Goal: Feedback & Contribution: Submit feedback/report problem

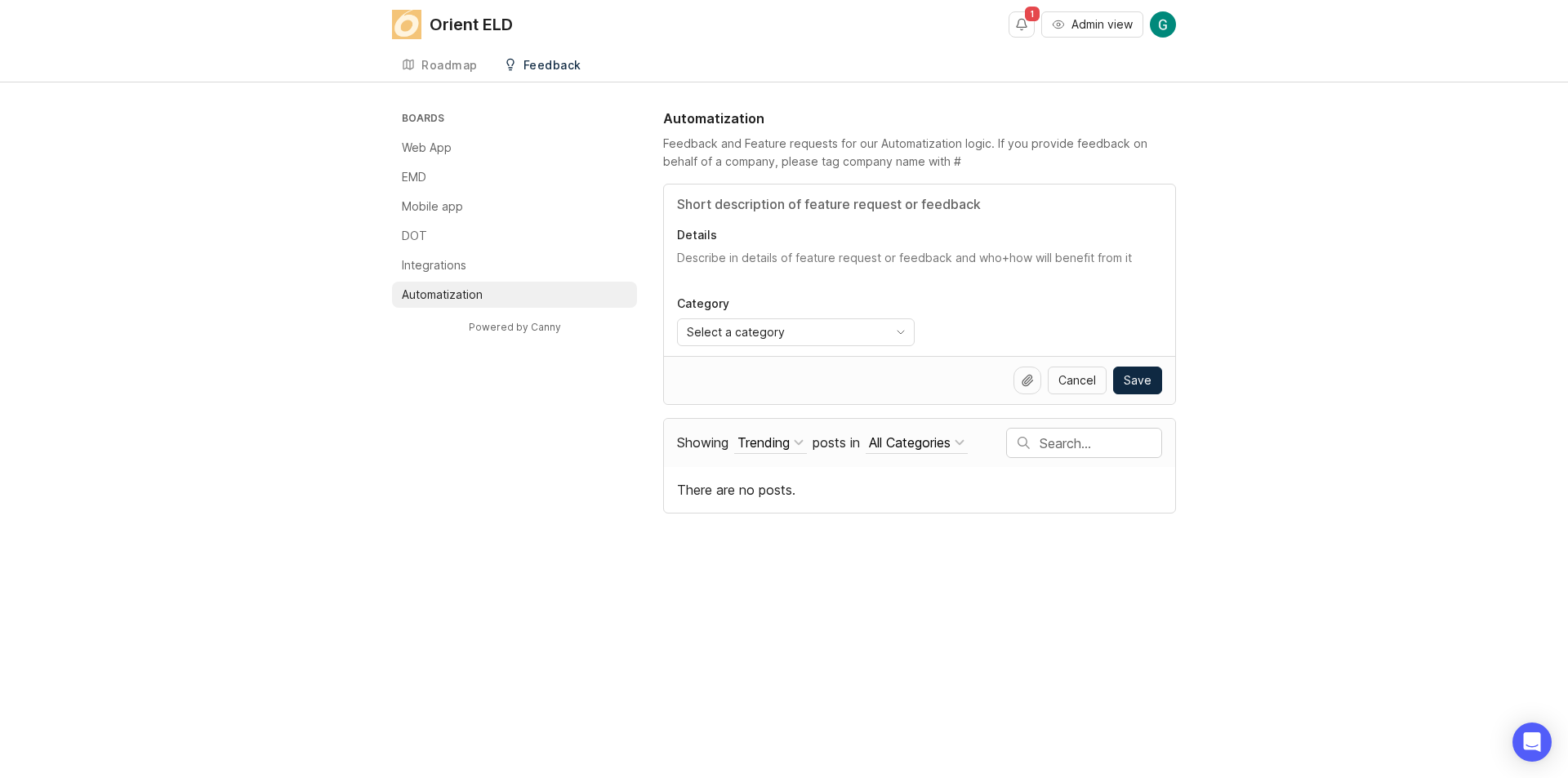
click at [365, 356] on div "Boards Web App EMD Mobile app DOT Integrations Automatization Powered by Canny …" at bounding box center [784, 311] width 1568 height 405
click at [817, 330] on div "Select a category" at bounding box center [782, 332] width 210 height 27
click at [848, 334] on div "Select a category" at bounding box center [782, 332] width 210 height 27
click at [538, 256] on li "Integrations" at bounding box center [515, 265] width 245 height 27
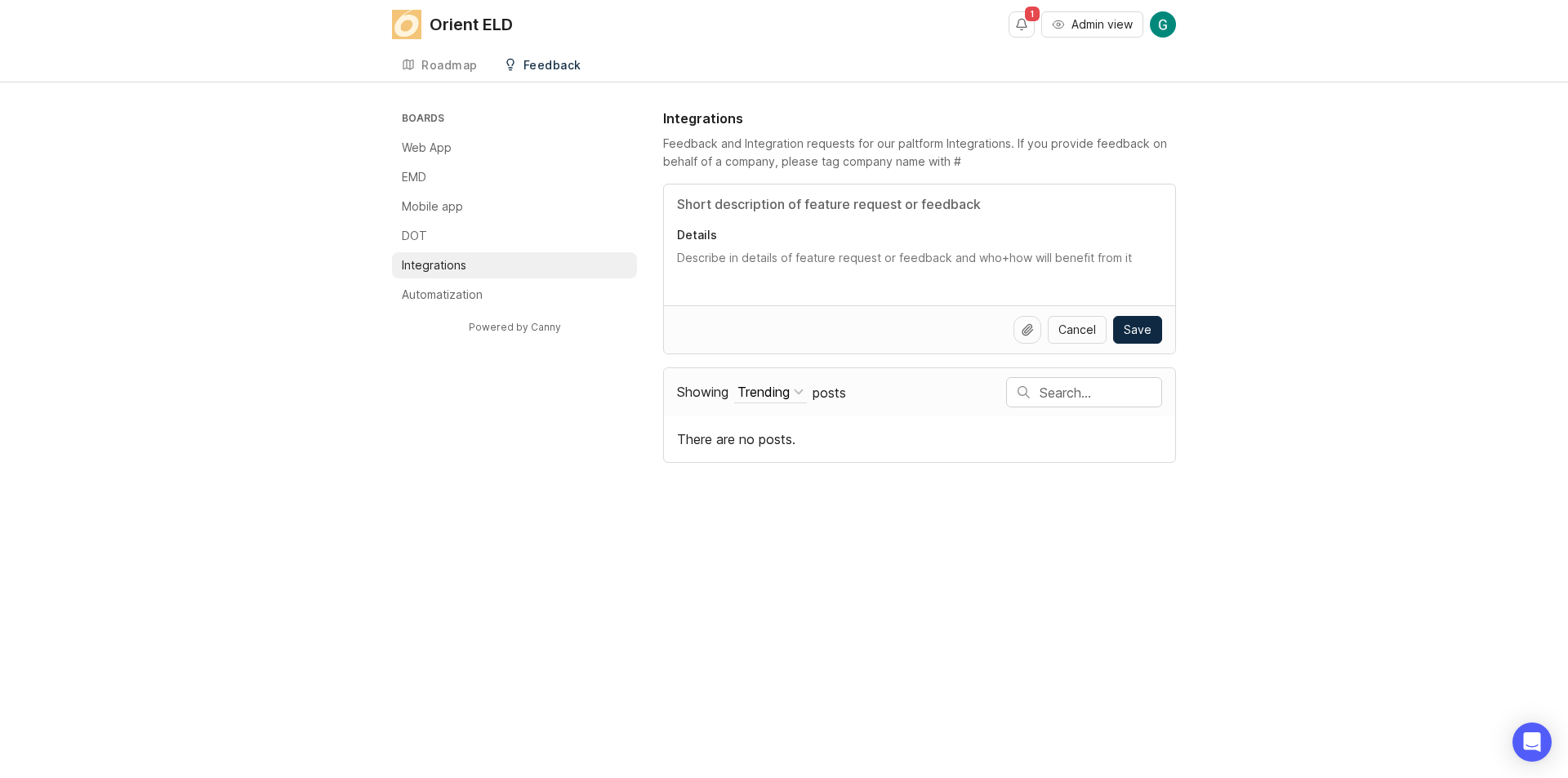
click at [512, 150] on li "Web App" at bounding box center [515, 148] width 245 height 27
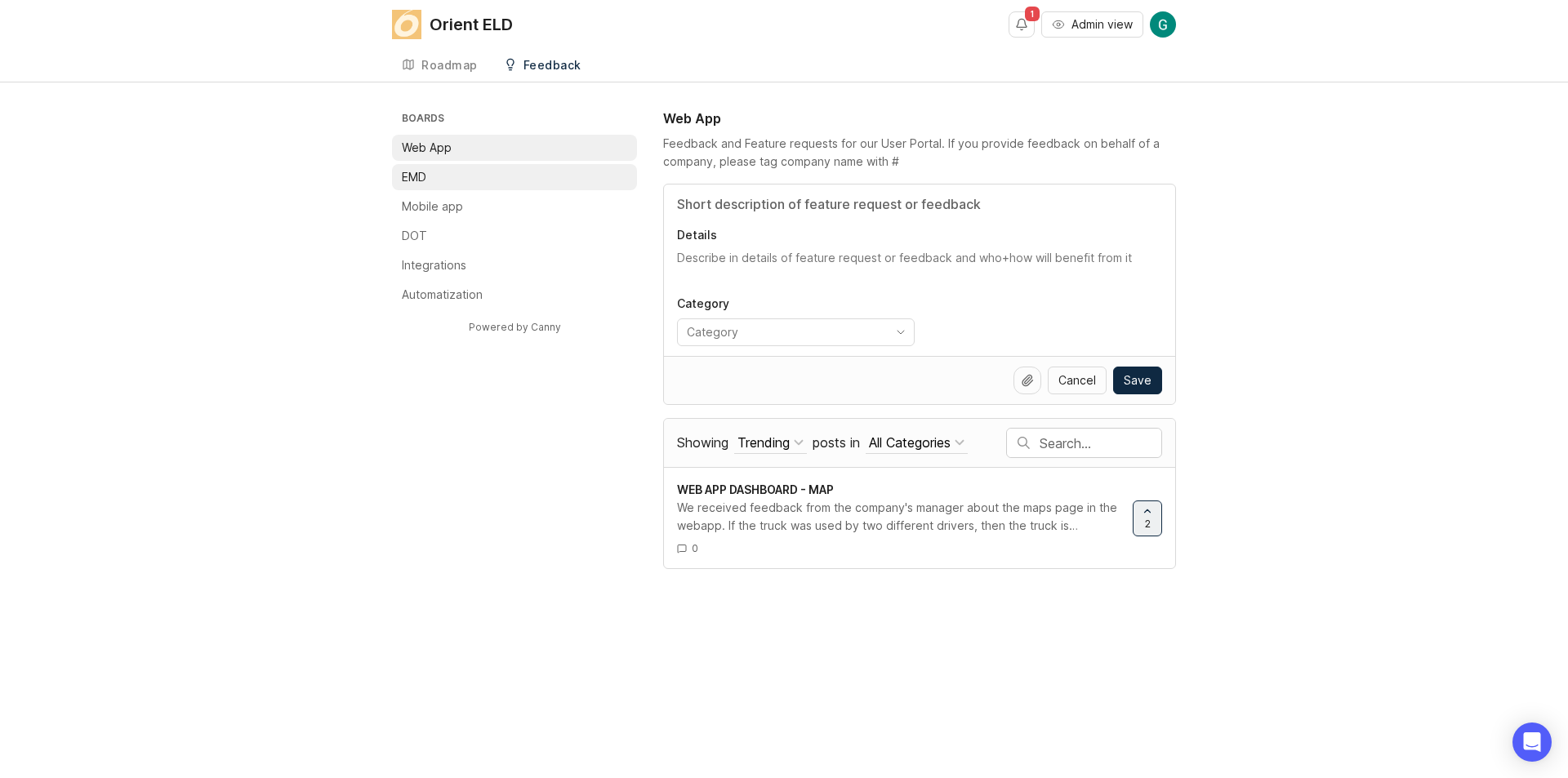
click at [493, 186] on li "EMD" at bounding box center [515, 177] width 245 height 27
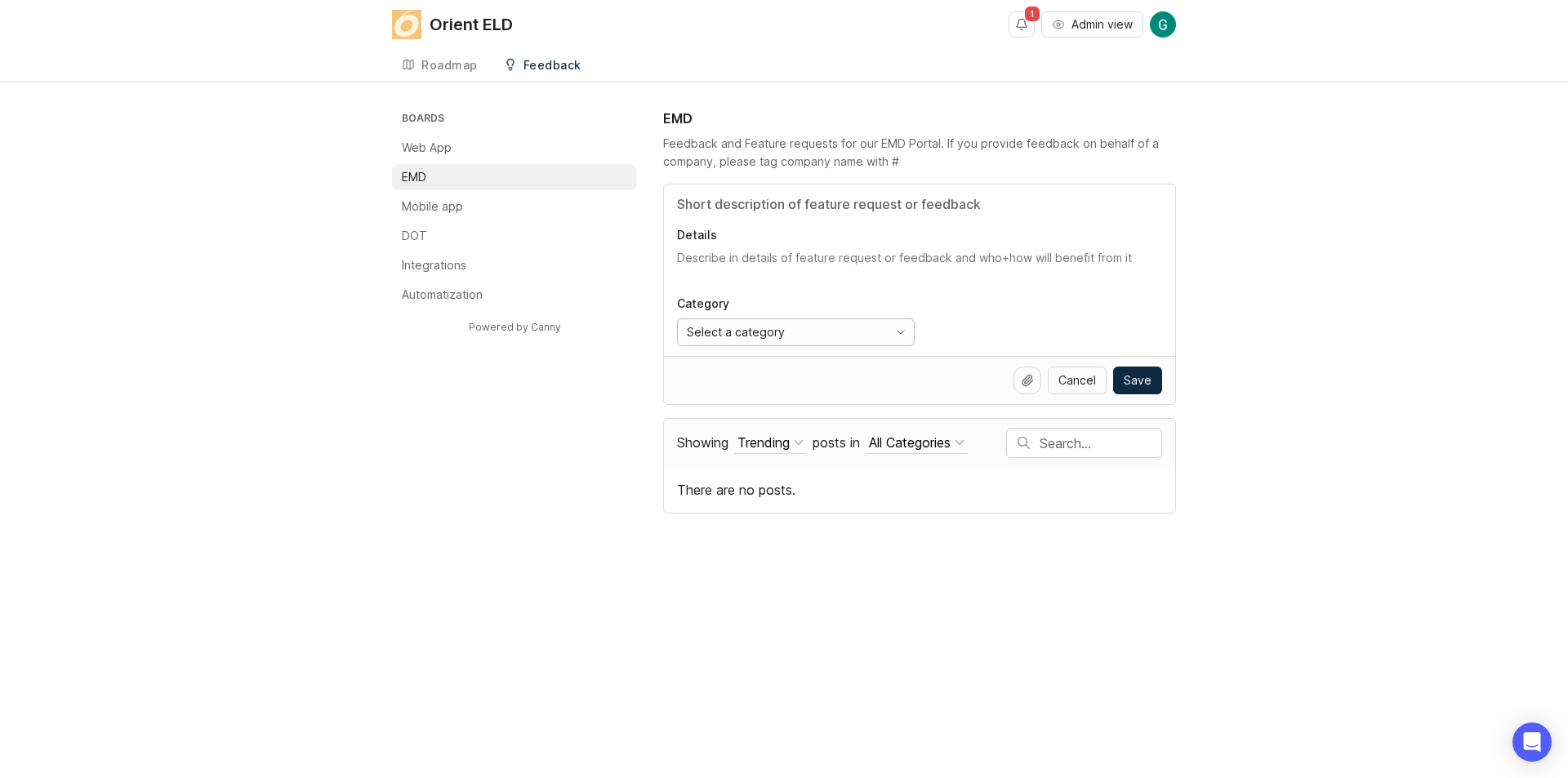
click at [805, 341] on div "Select a category" at bounding box center [782, 332] width 210 height 27
click at [742, 468] on div "Uncategorized" at bounding box center [729, 472] width 82 height 18
click at [477, 400] on div "Boards Web App EMD Mobile app DOT Integrations Automatization Powered by Canny …" at bounding box center [784, 311] width 784 height 405
click at [869, 376] on div "Cancel Save" at bounding box center [919, 380] width 485 height 28
click at [801, 376] on div "Cancel Save" at bounding box center [919, 380] width 485 height 28
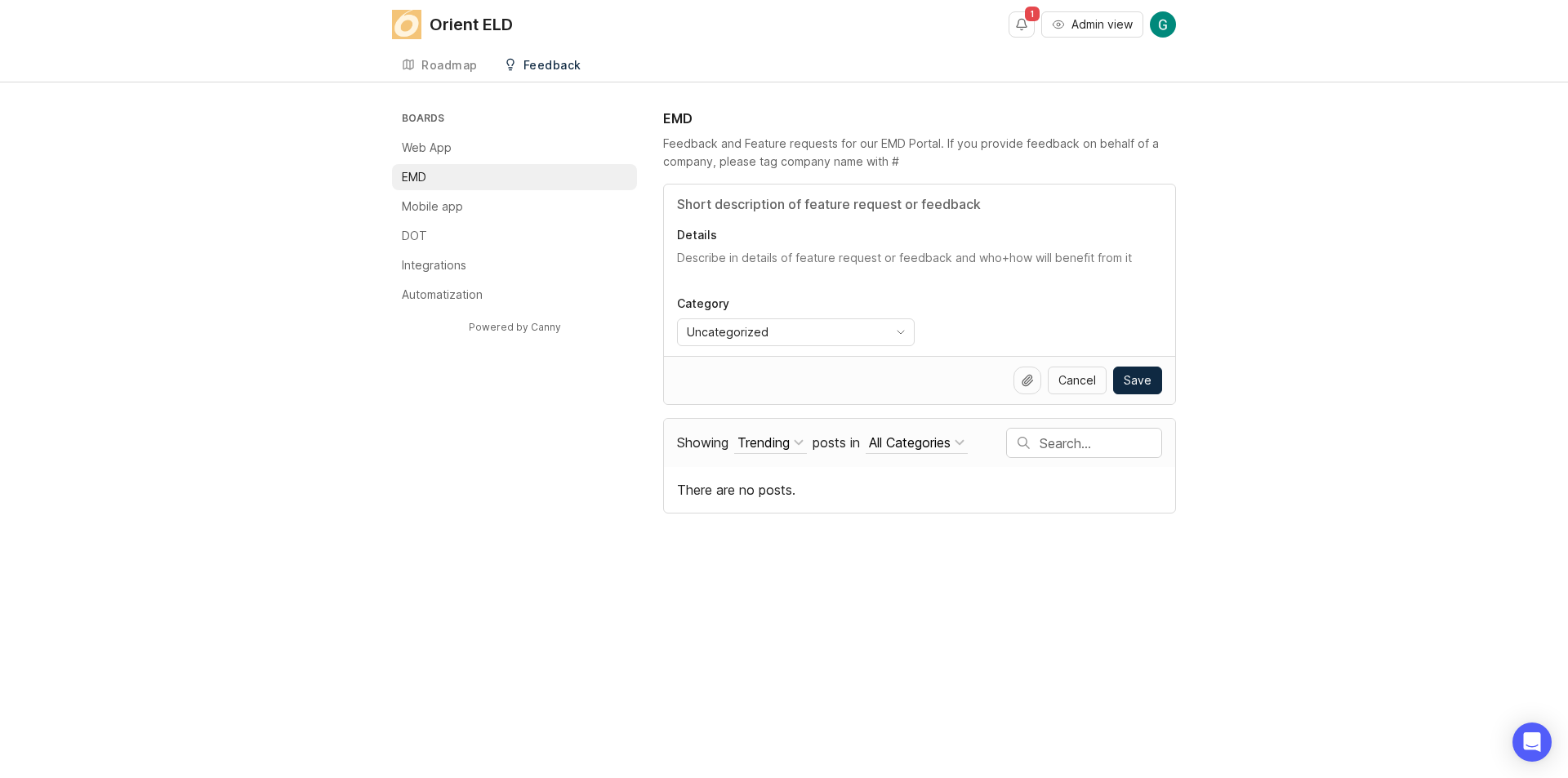
click at [670, 260] on div "Details Category Uncategorized" at bounding box center [919, 270] width 511 height 172
click at [687, 252] on textarea "Details" at bounding box center [919, 266] width 485 height 32
type textarea "Унаследование"
click at [757, 261] on textarea "Details" at bounding box center [919, 266] width 485 height 32
paste textarea "Inheritance"
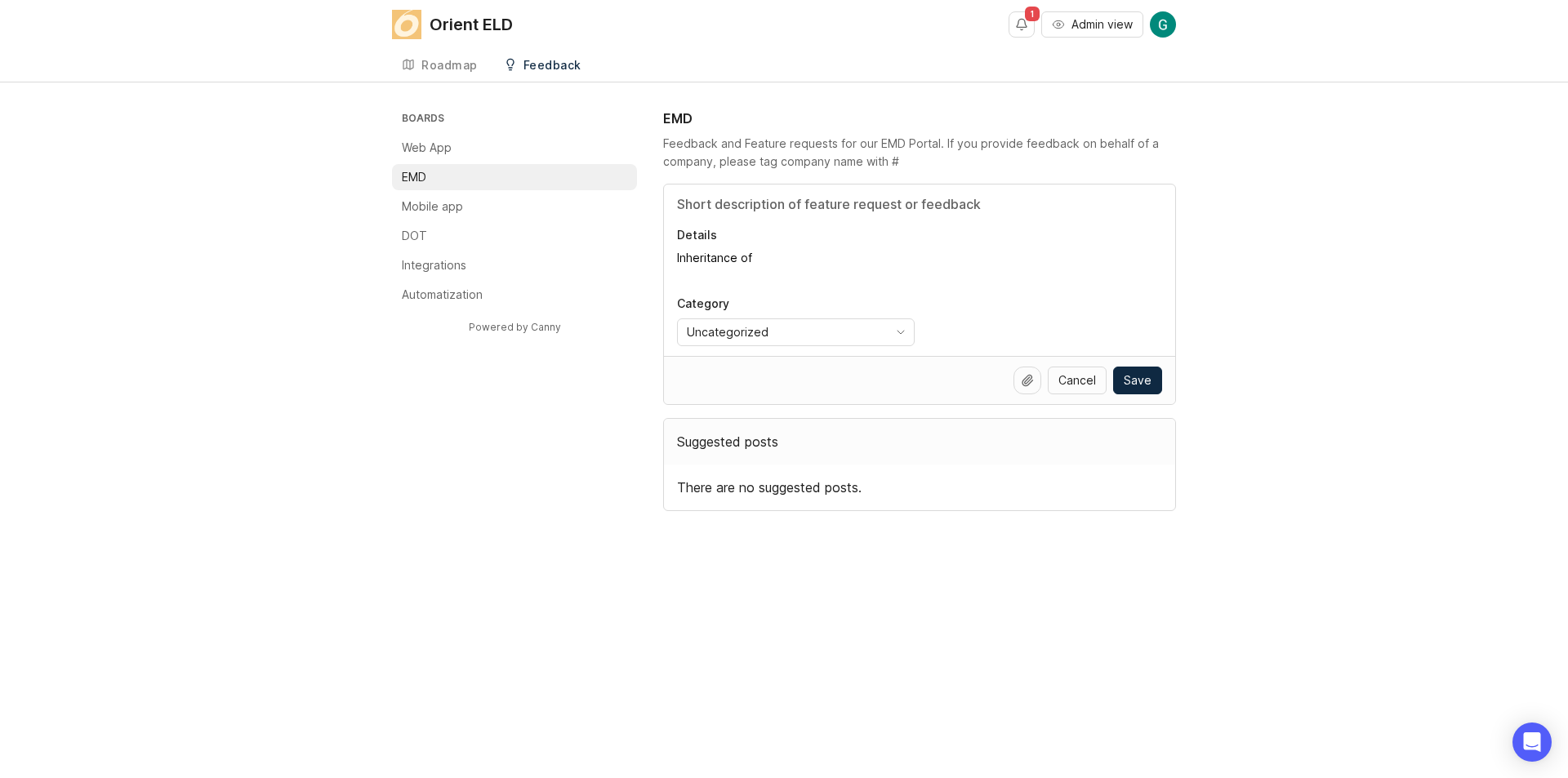
type textarea "Inheritance of"
click at [728, 175] on div "EMD Feedback and Feature requests for our EMD Portal. If you provide feedback o…" at bounding box center [919, 311] width 513 height 405
click at [728, 200] on input "Title" at bounding box center [919, 205] width 485 height 20
paste input "Inheritance of"
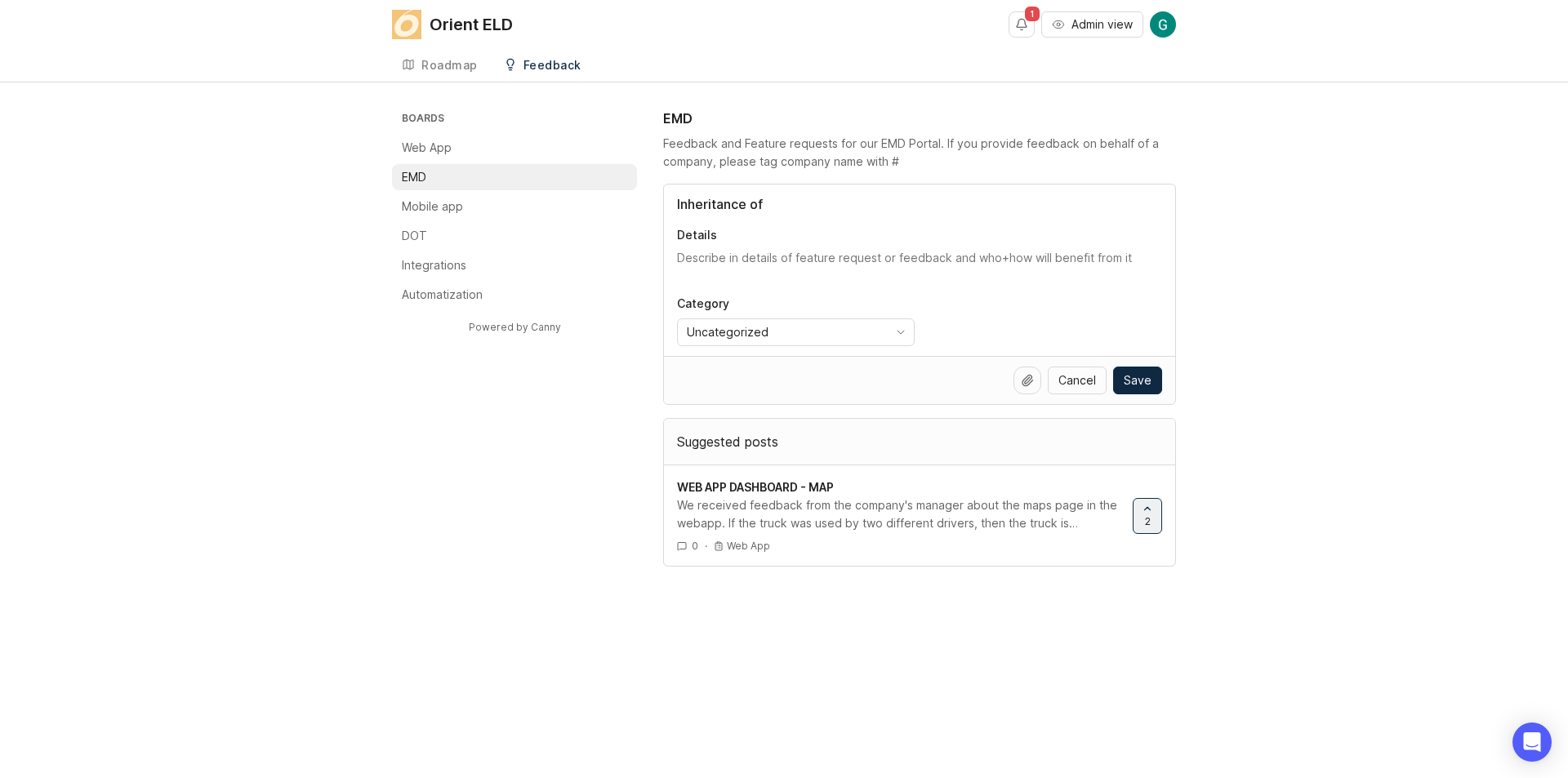
drag, startPoint x: 782, startPoint y: 206, endPoint x: 681, endPoint y: 209, distance: 101.0
click at [681, 209] on input "Inheritance of" at bounding box center [919, 205] width 485 height 20
type input "INHERITANCE OF PROFILE FORMS DATA"
click at [717, 250] on textarea "Details" at bounding box center [919, 266] width 485 height 32
paste textarea "The logic of inheritance should be simplified when correcting the driver's prof…"
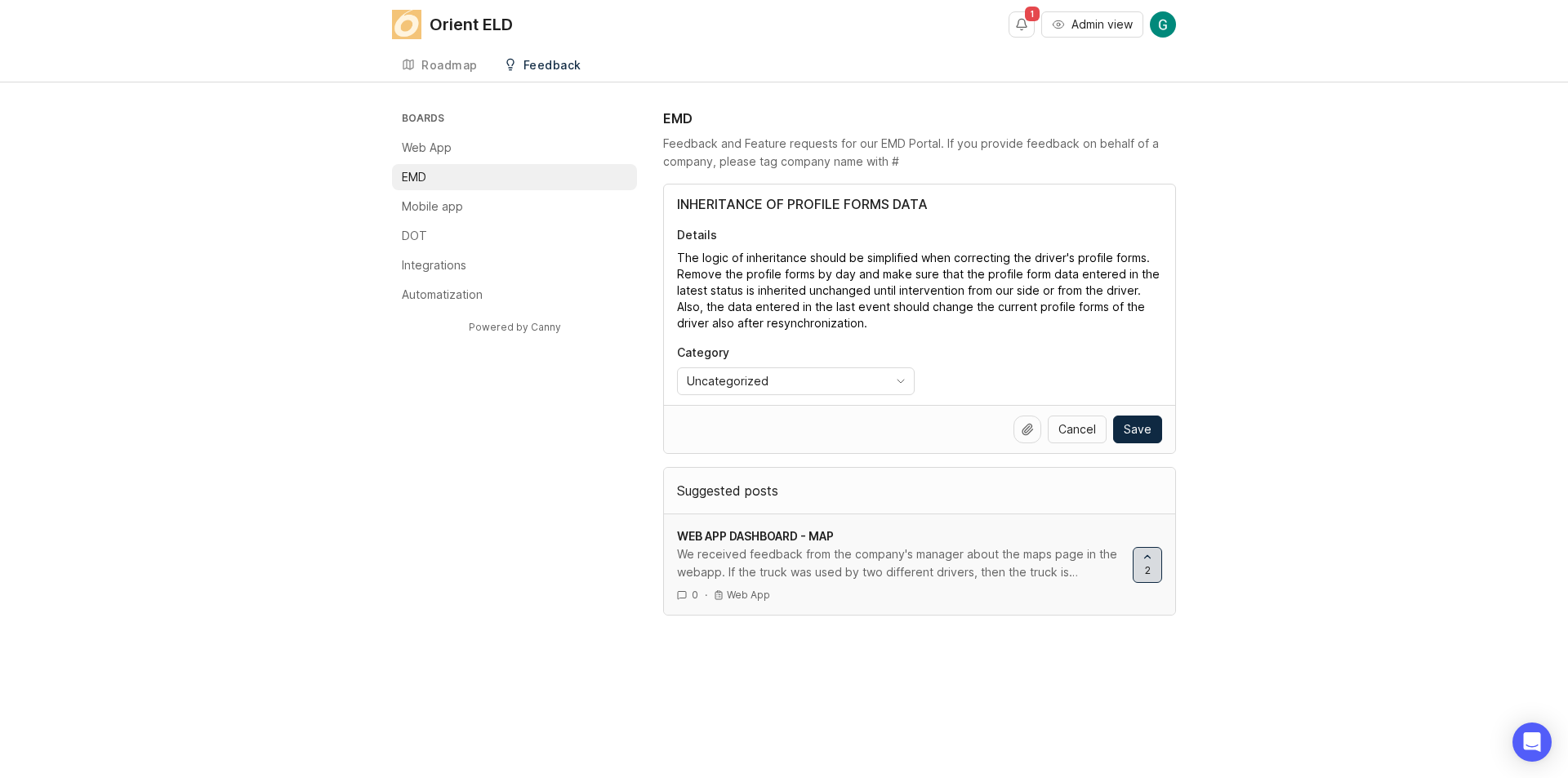
type textarea "The logic of inheritance should be simplified when correcting the driver's prof…"
click at [1147, 558] on icon at bounding box center [1148, 557] width 12 height 12
click at [1151, 571] on div at bounding box center [1148, 564] width 28 height 34
click at [796, 380] on div "Uncategorized" at bounding box center [782, 381] width 210 height 27
click at [1364, 431] on div "Boards Web App EMD Mobile app DOT Integrations Automatization Powered by Canny …" at bounding box center [784, 362] width 1568 height 507
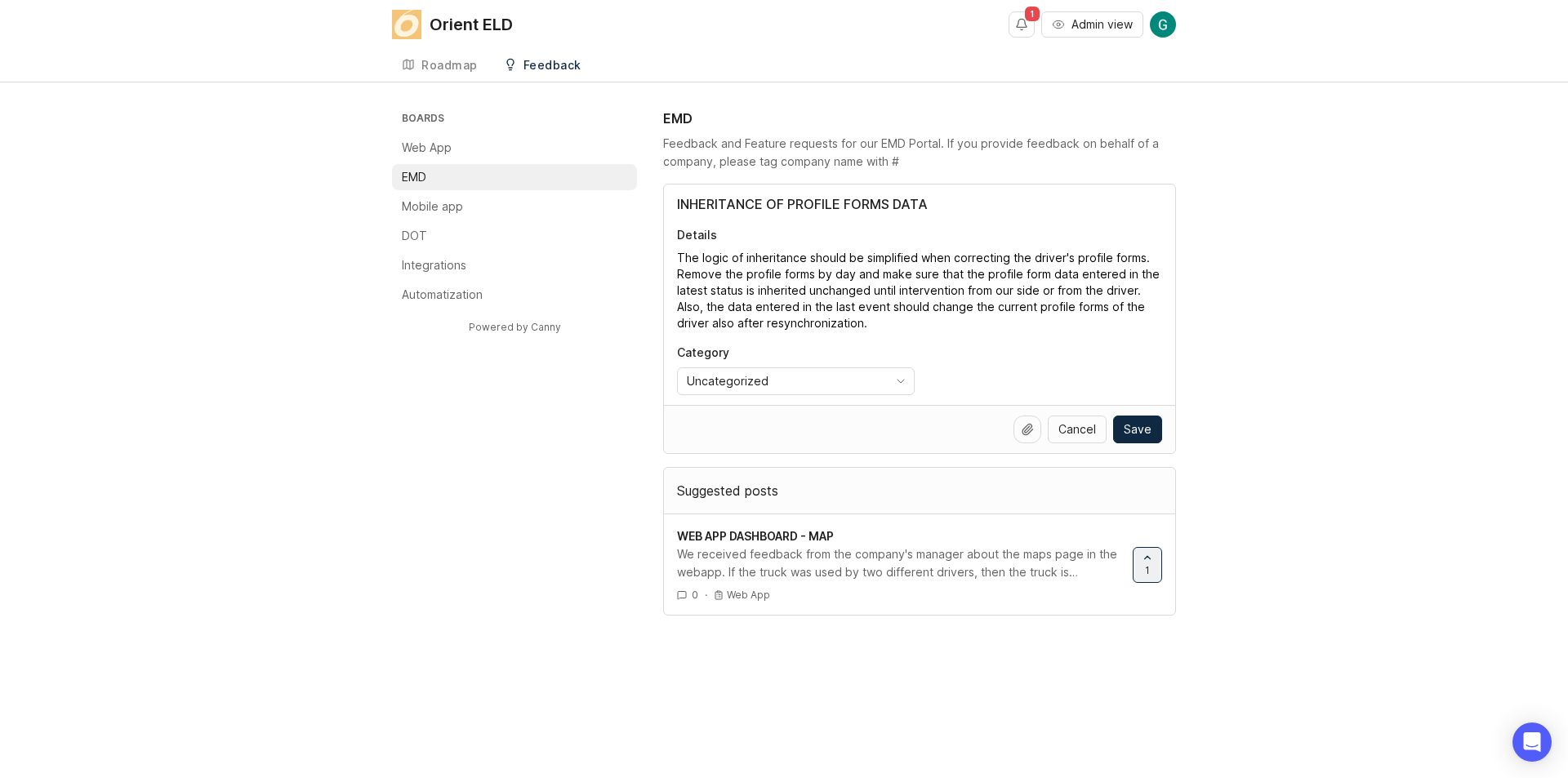
click at [1029, 437] on div at bounding box center [1028, 430] width 28 height 28
click at [1024, 425] on icon at bounding box center [1028, 429] width 13 height 13
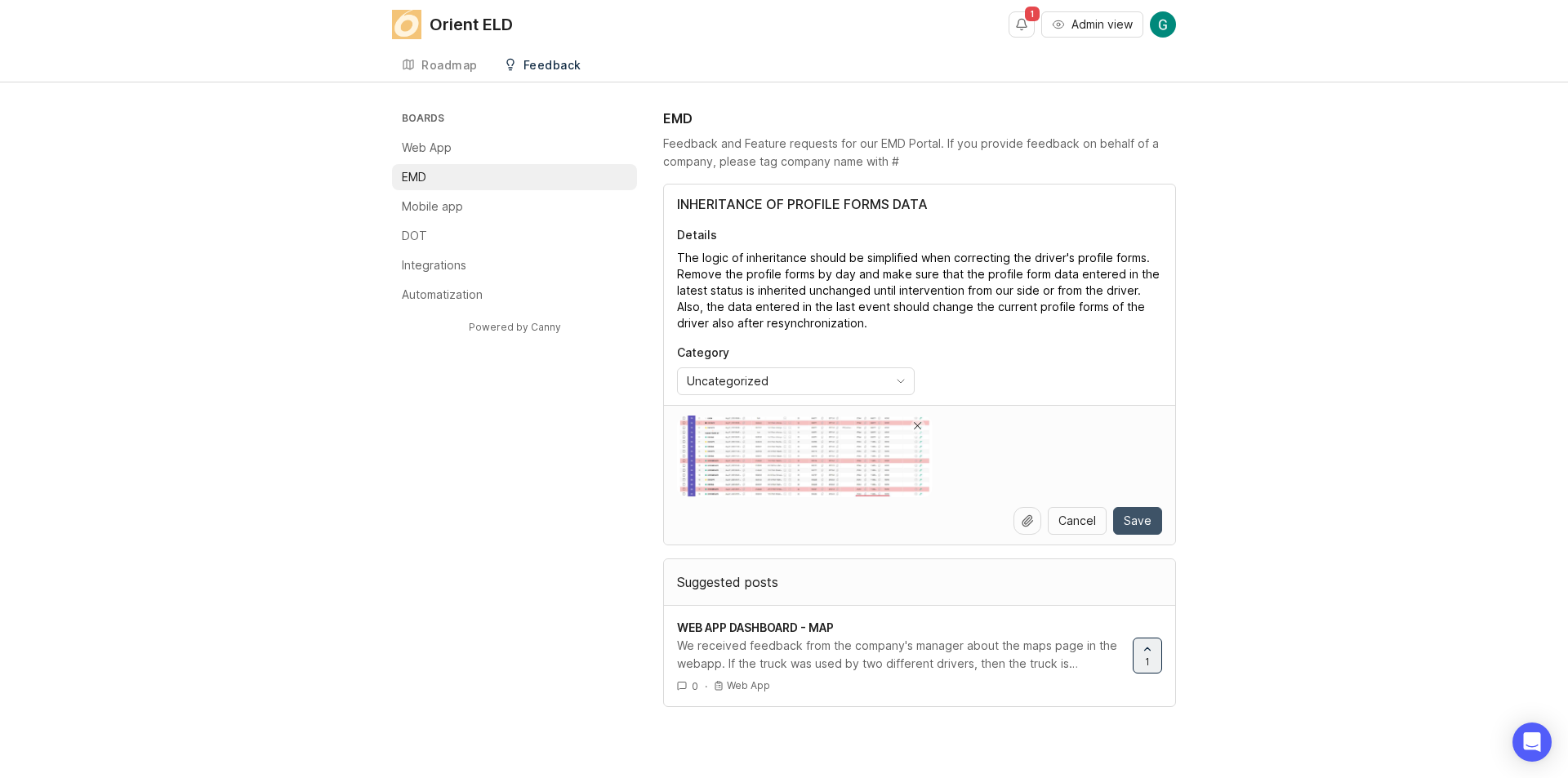
click at [1147, 520] on span "Save" at bounding box center [1138, 521] width 28 height 17
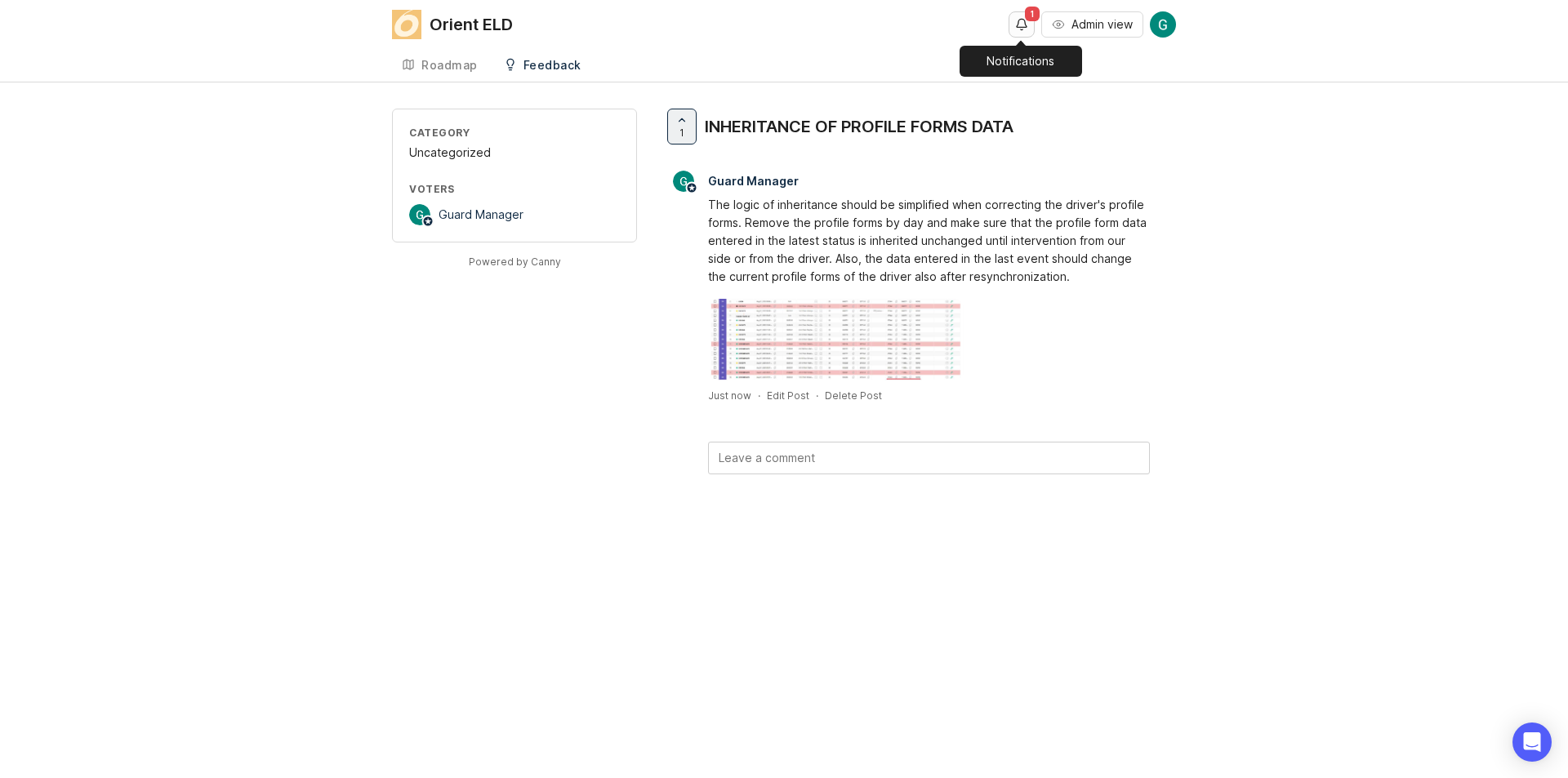
click at [1019, 27] on button "Notifications" at bounding box center [1022, 25] width 27 height 27
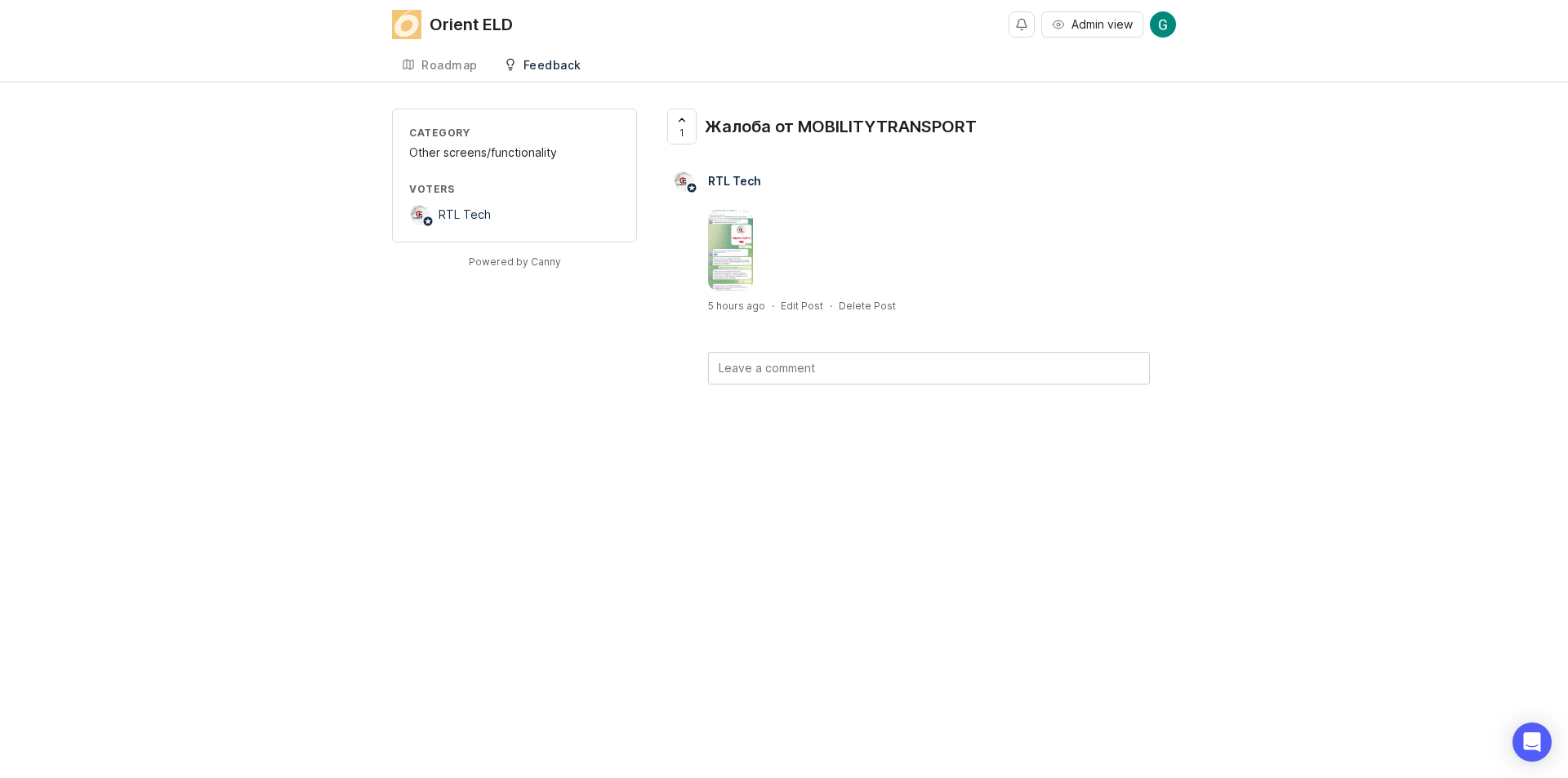
click at [731, 252] on img at bounding box center [730, 249] width 45 height 82
click at [690, 118] on div at bounding box center [682, 126] width 28 height 34
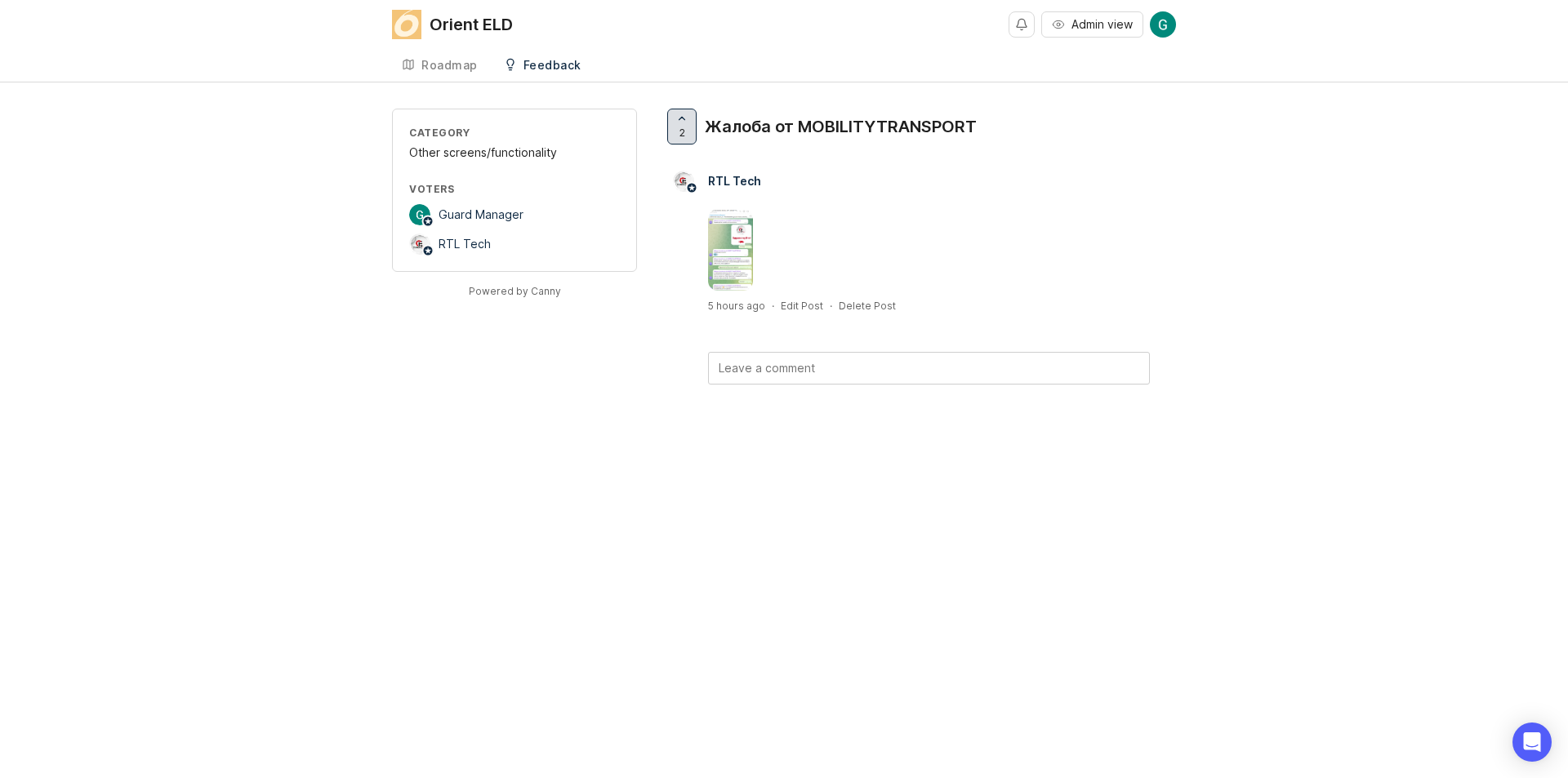
click at [681, 126] on span "2" at bounding box center [682, 133] width 6 height 14
click at [671, 277] on div at bounding box center [919, 241] width 513 height 99
click at [465, 73] on link "Roadmap" at bounding box center [439, 65] width 95 height 33
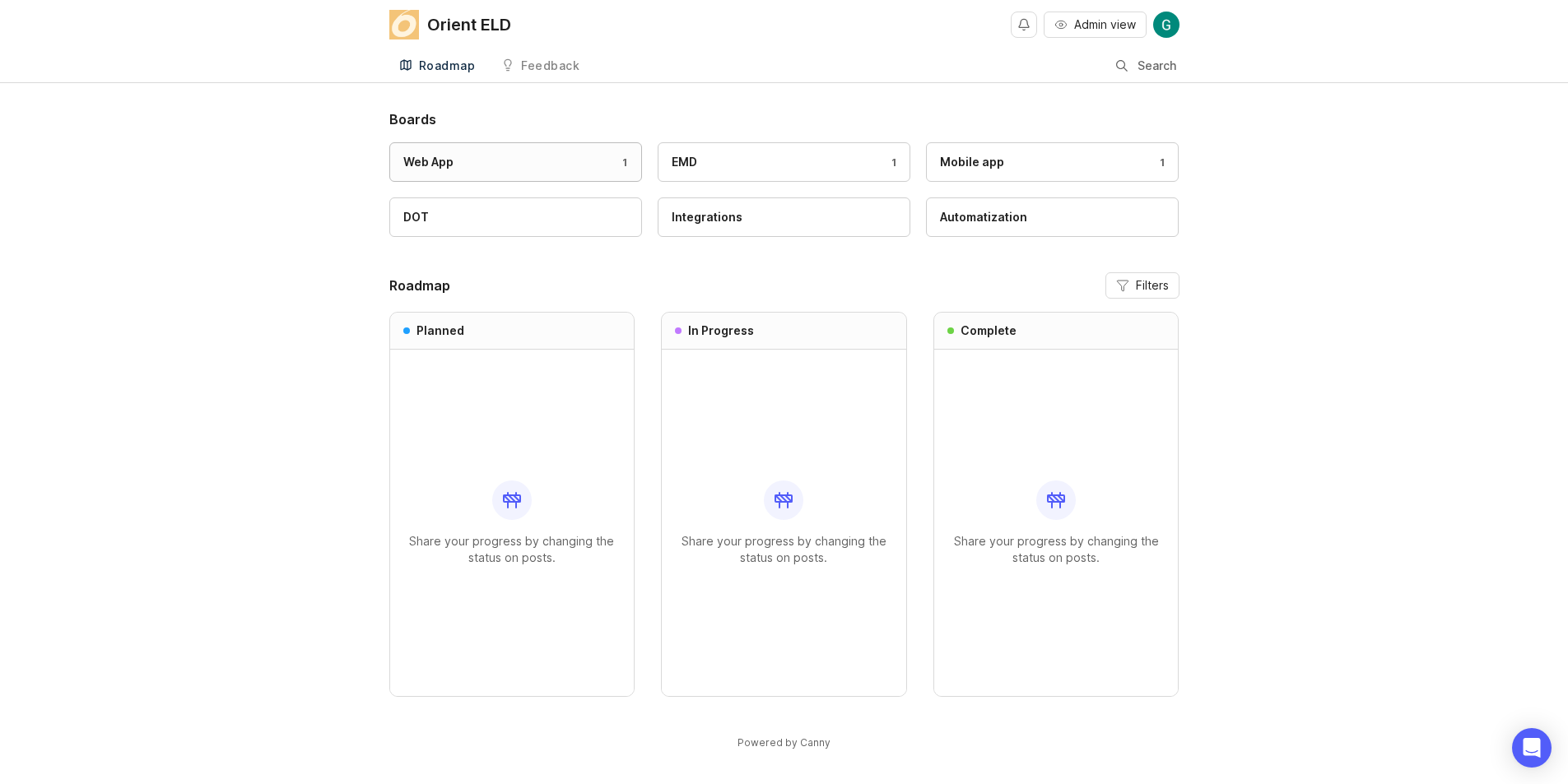
click at [486, 146] on link "Web App 1" at bounding box center [515, 161] width 253 height 39
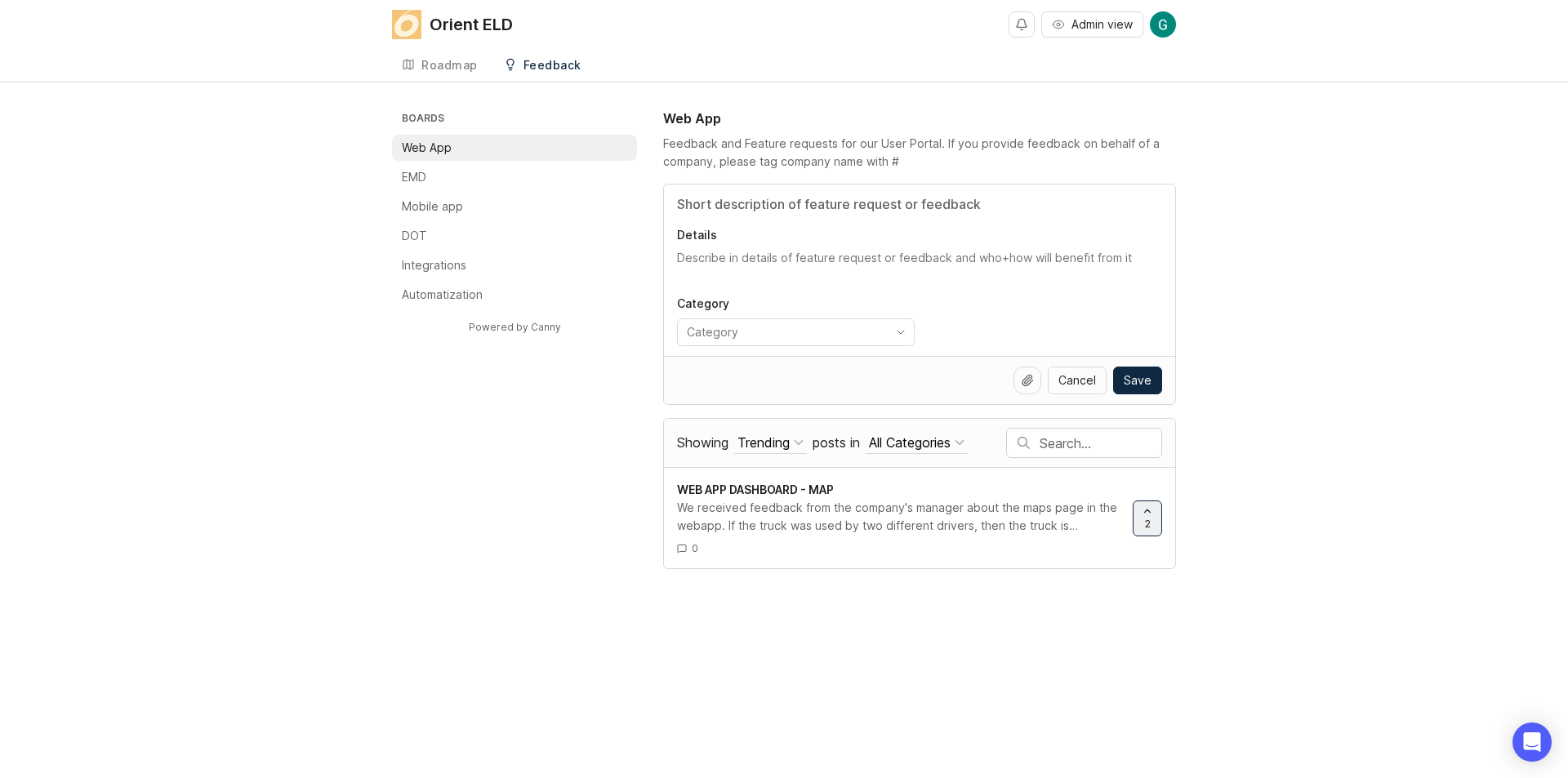
click at [486, 448] on div "Boards Web App EMD Mobile app DOT Integrations Automatization Powered by Canny …" at bounding box center [784, 339] width 784 height 461
click at [443, 72] on link "Roadmap" at bounding box center [439, 65] width 95 height 33
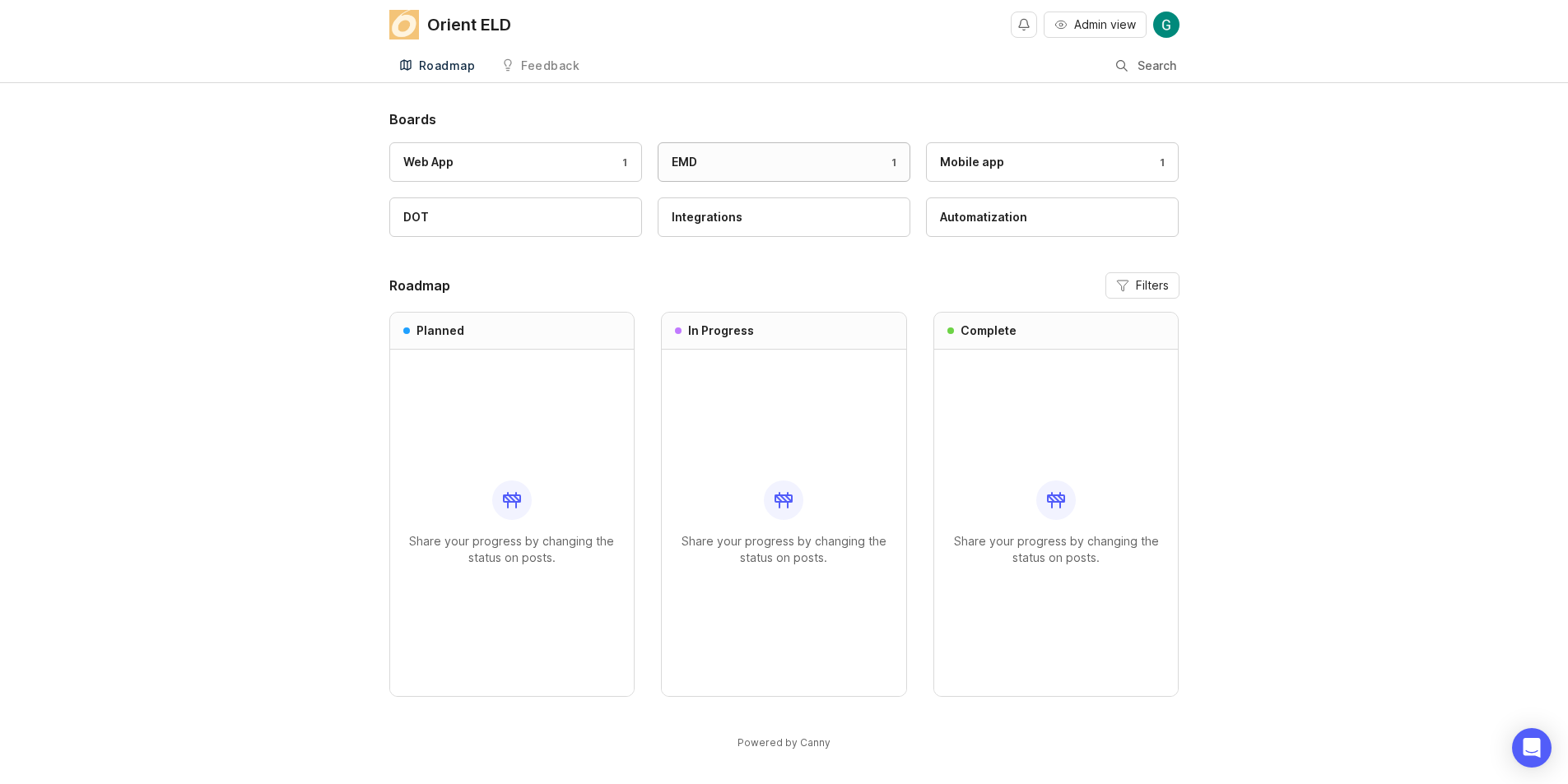
click at [769, 157] on div "EMD 1" at bounding box center [784, 162] width 225 height 18
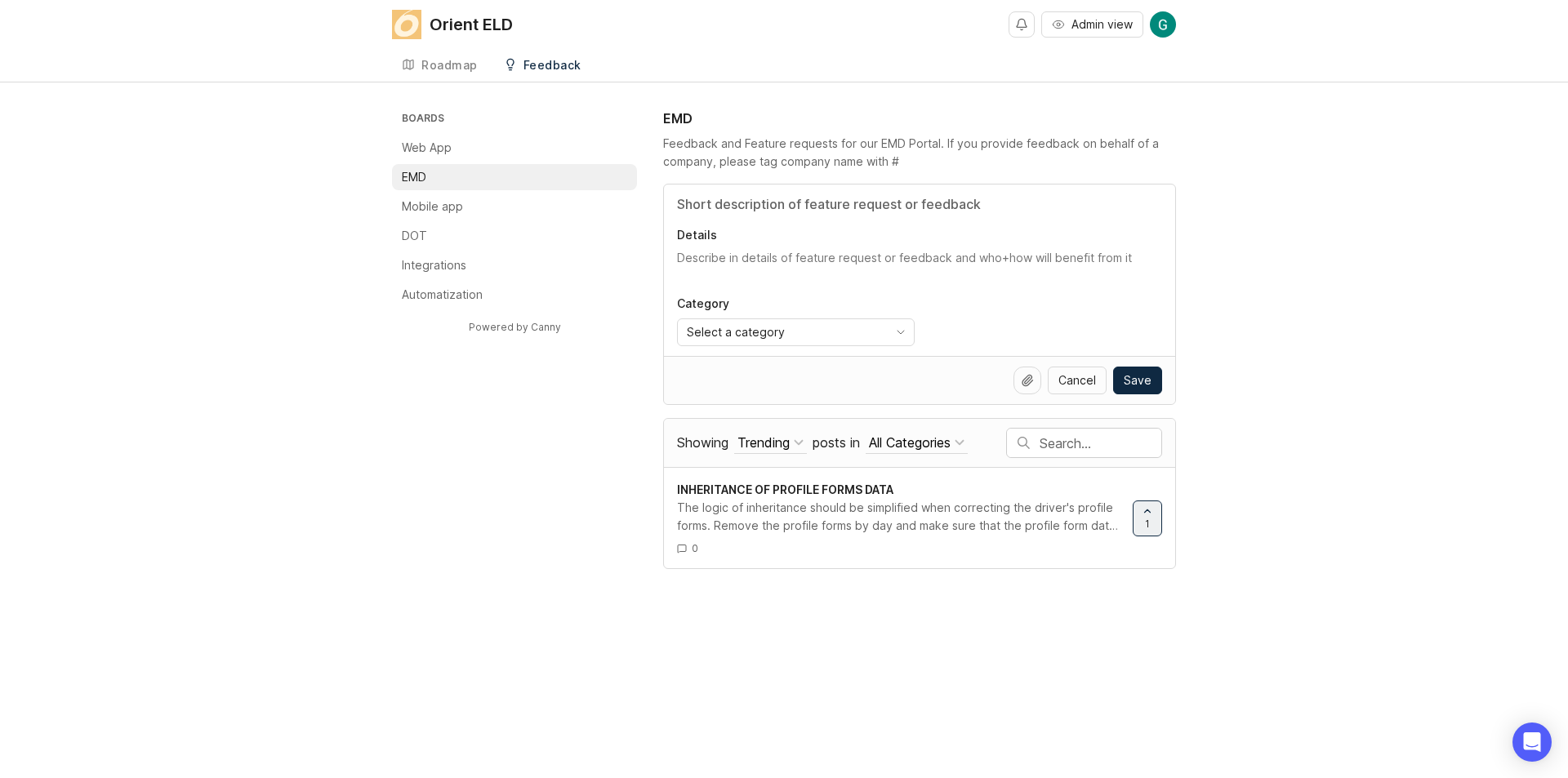
drag, startPoint x: 294, startPoint y: 194, endPoint x: 405, endPoint y: 119, distance: 134.0
click at [294, 194] on div "Boards Web App EMD Mobile app DOT Integrations Automatization Powered by Canny …" at bounding box center [784, 339] width 1568 height 461
click at [460, 77] on link "Roadmap" at bounding box center [439, 65] width 95 height 33
